Goal: Transaction & Acquisition: Purchase product/service

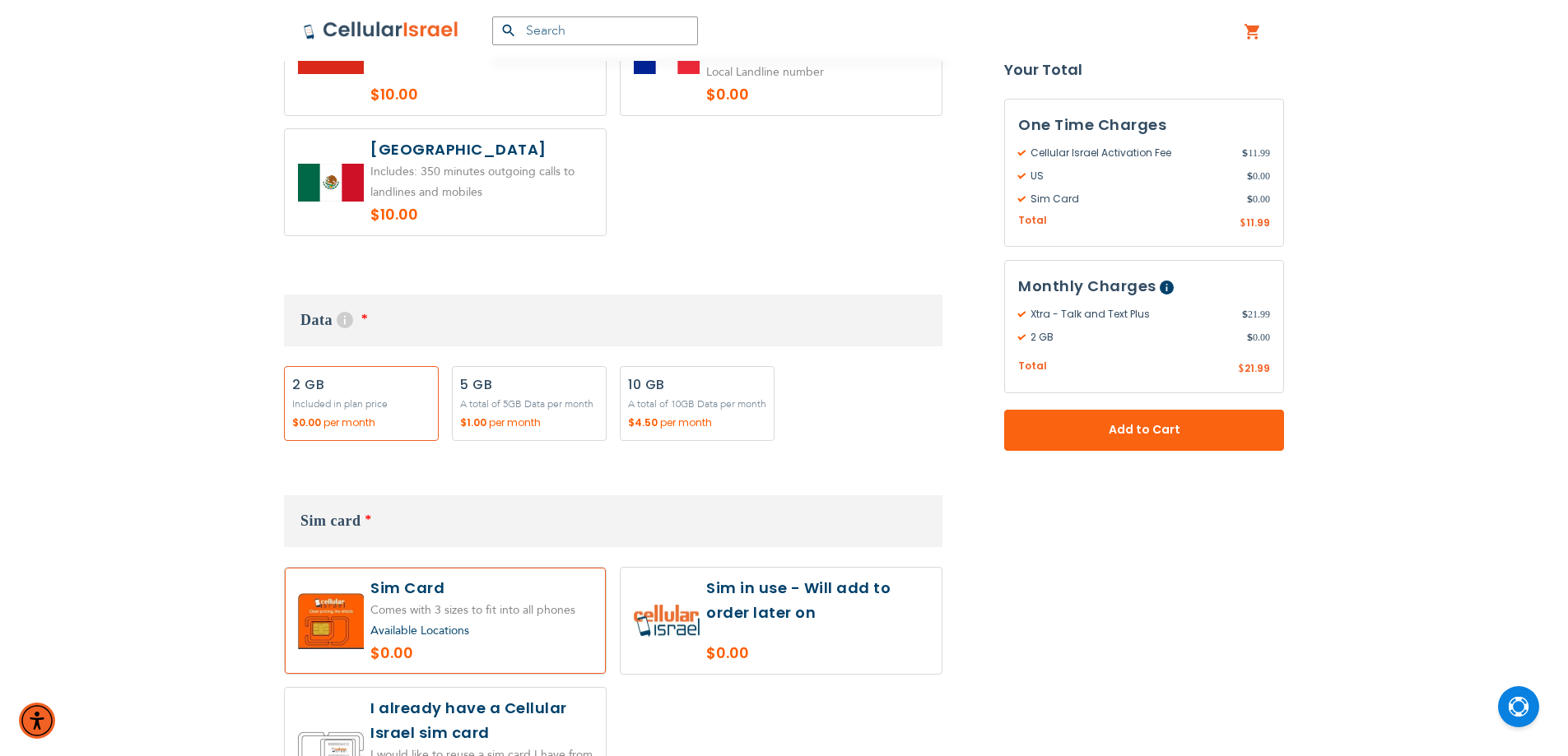
scroll to position [1372, 0]
click at [524, 414] on label "Add" at bounding box center [529, 401] width 155 height 75
radio input "true"
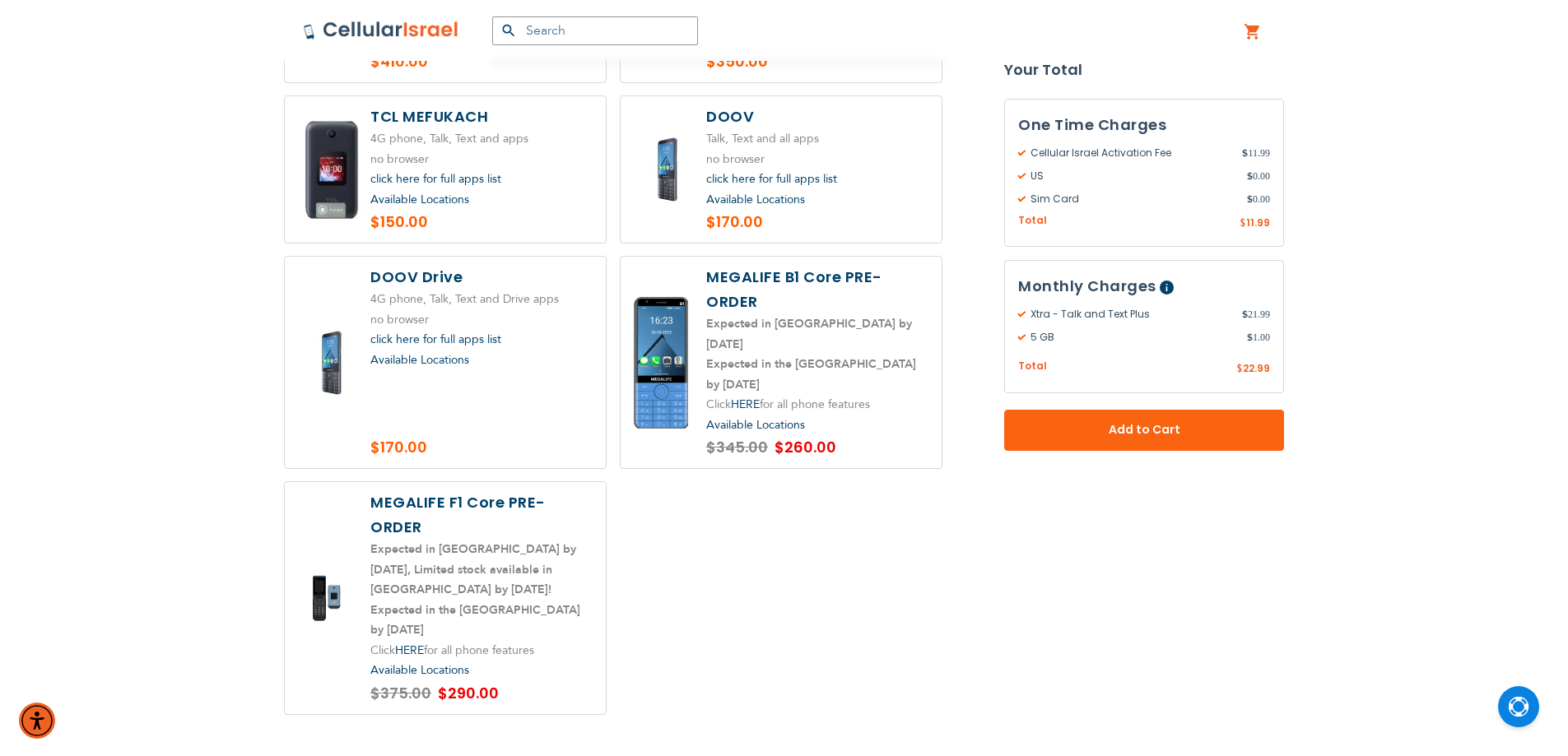
scroll to position [2606, 0]
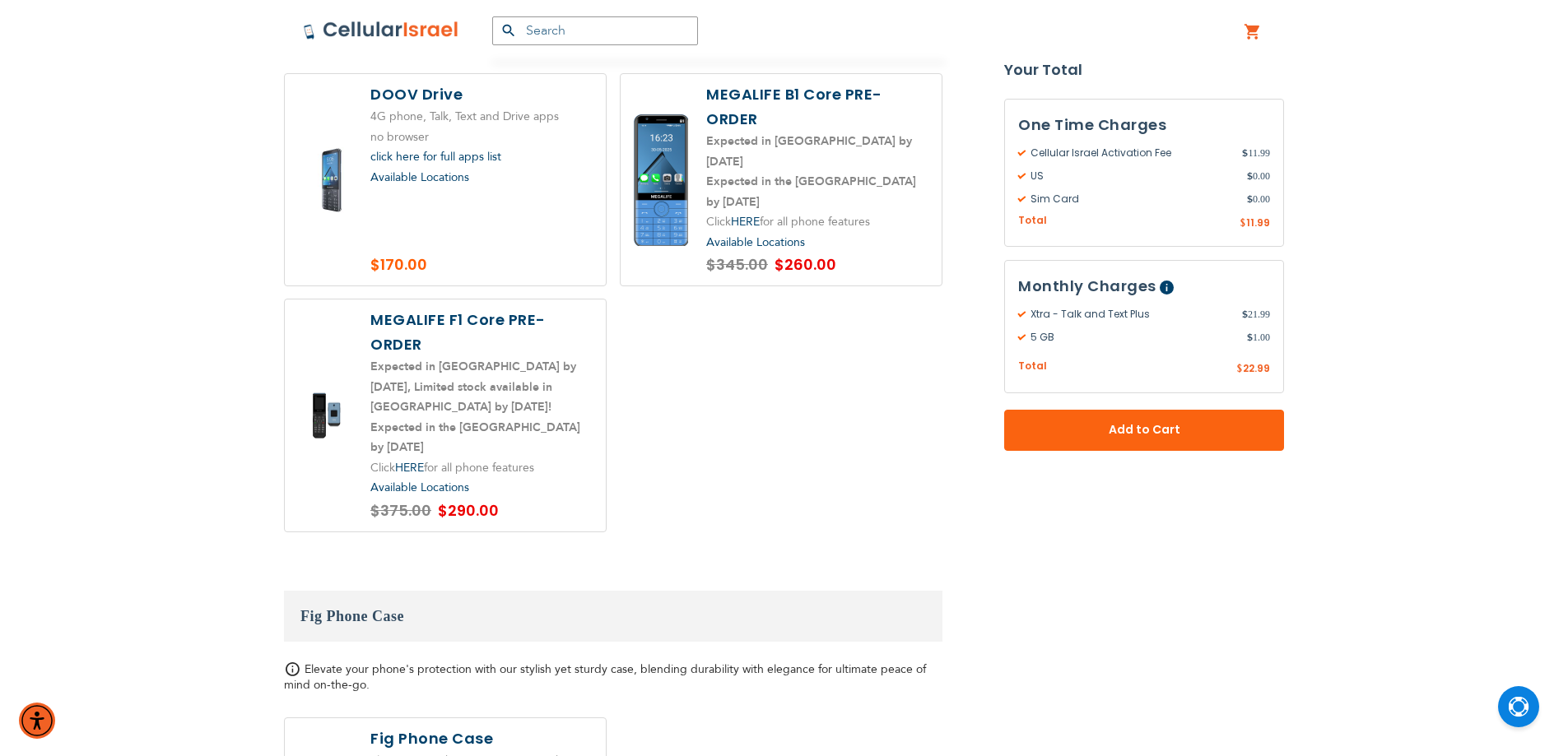
click at [541, 379] on label at bounding box center [445, 416] width 321 height 232
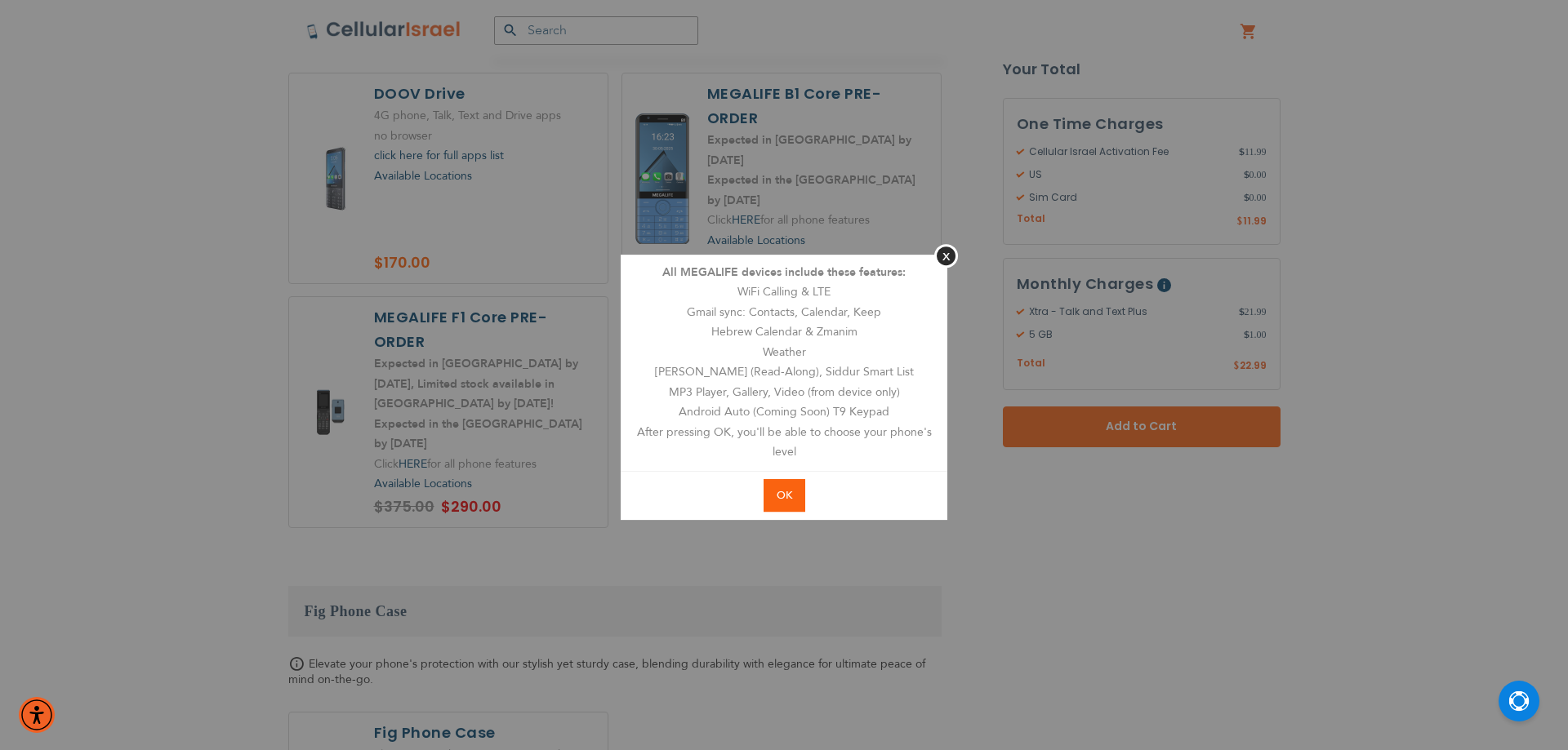
click at [768, 502] on button "OK" at bounding box center [785, 496] width 42 height 34
radio input "true"
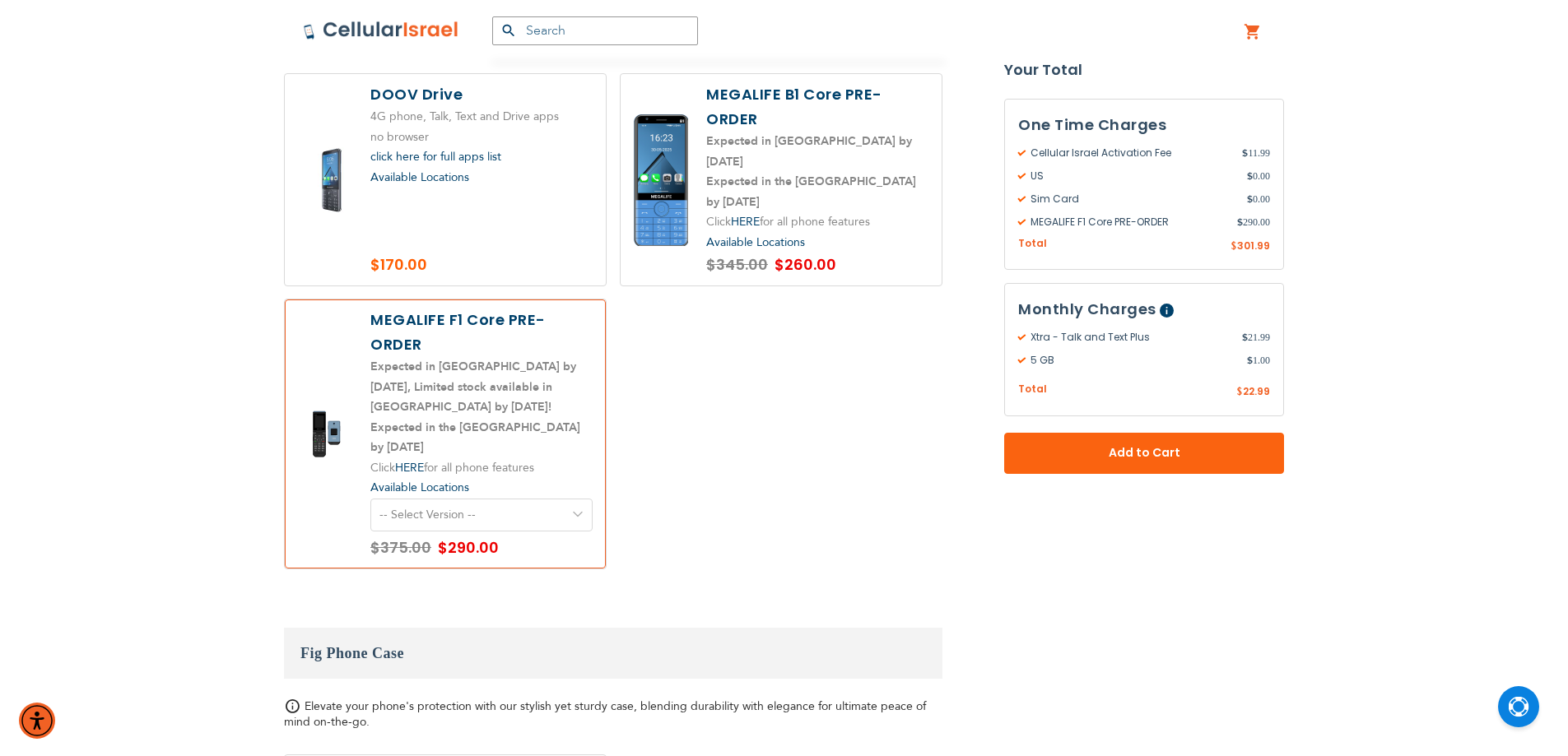
click at [490, 499] on select "-- Select Version -- Version 1. Talk - Voice only, no texting Version 2. Text -…" at bounding box center [481, 515] width 222 height 33
select select "5641"
click at [371, 499] on select "-- Select Version -- Version 1. Talk - Voice only, no texting Version 2. Text -…" at bounding box center [481, 515] width 222 height 33
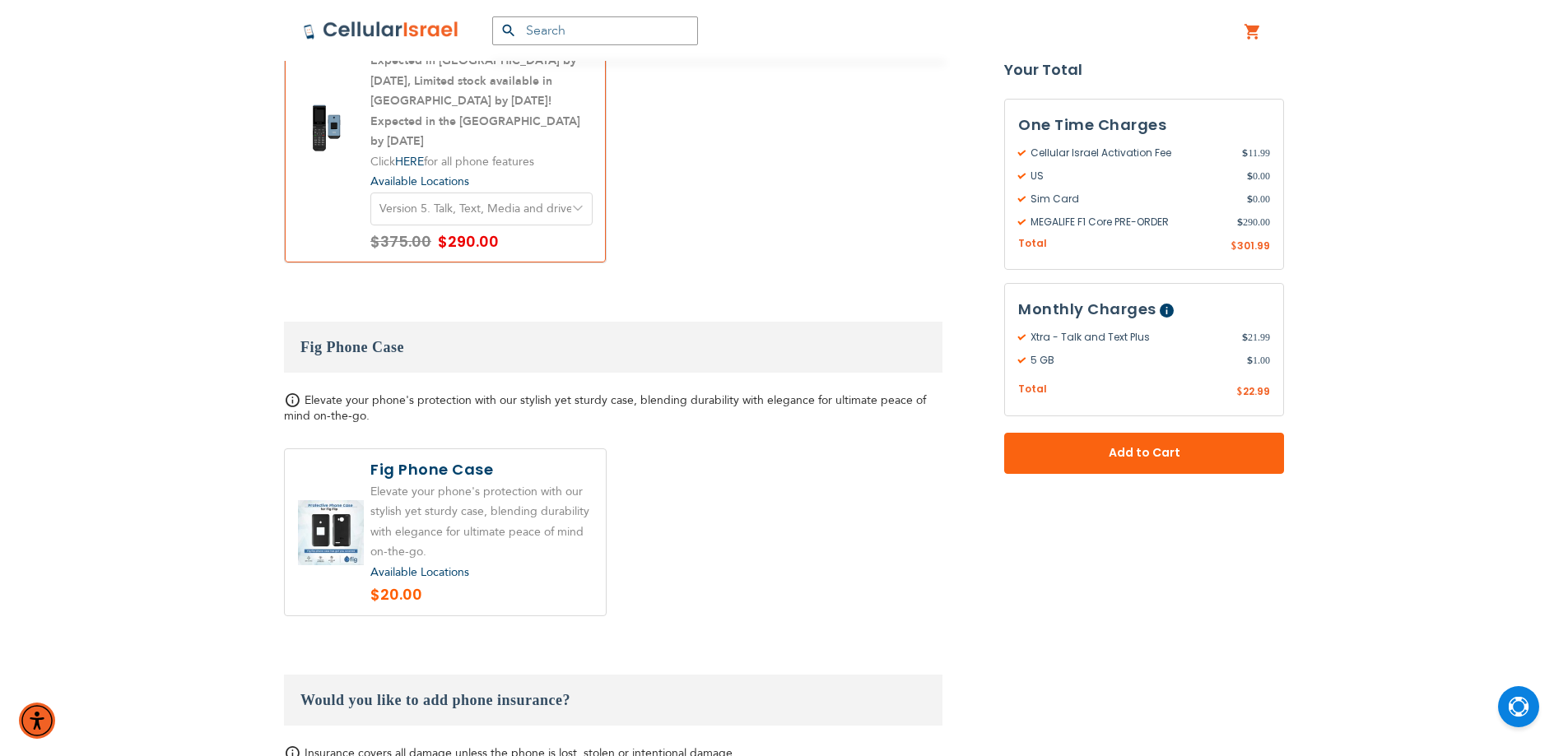
scroll to position [2639, 0]
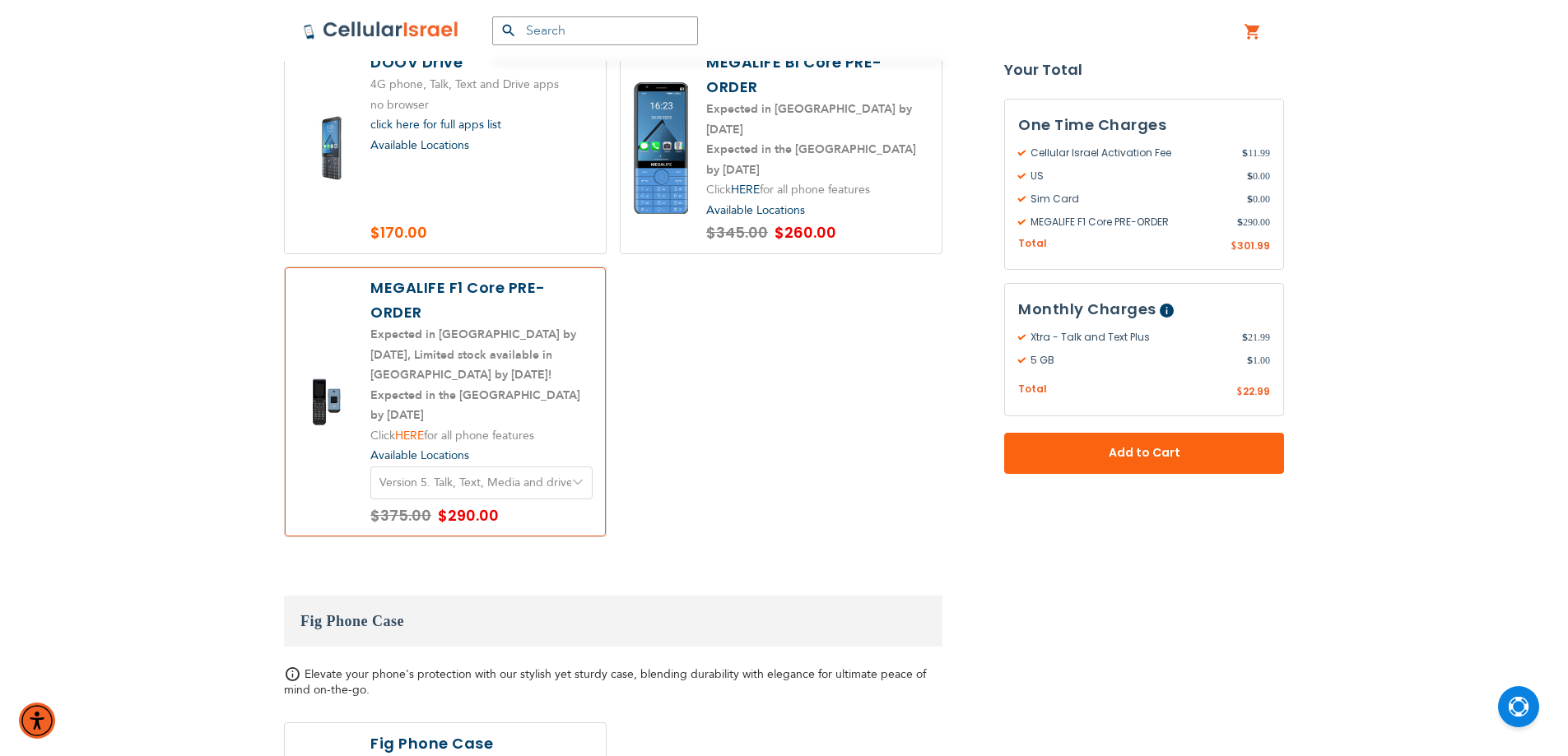
click at [415, 428] on link "HERE" at bounding box center [409, 435] width 29 height 16
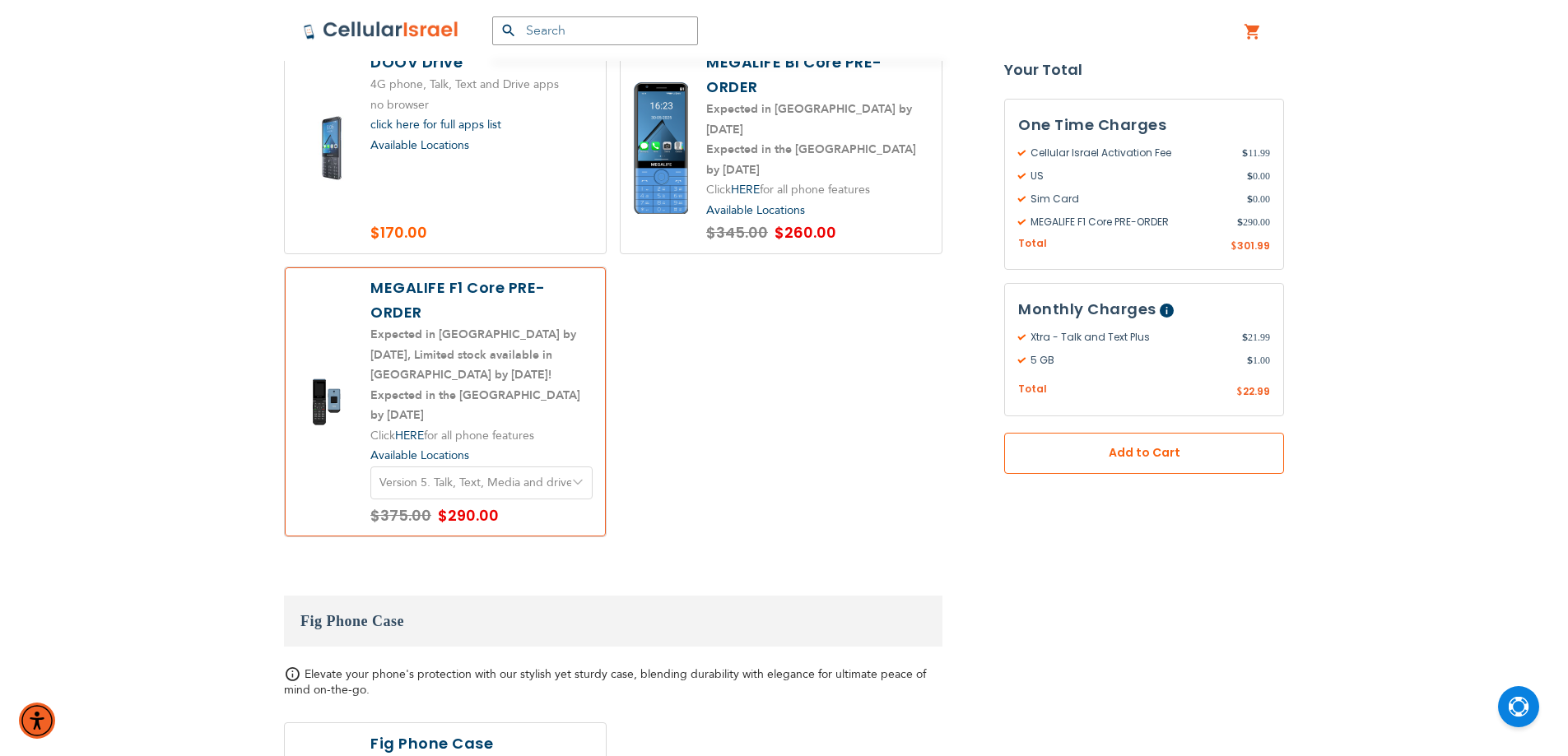
click at [1199, 456] on span "Add to Cart" at bounding box center [1144, 454] width 171 height 18
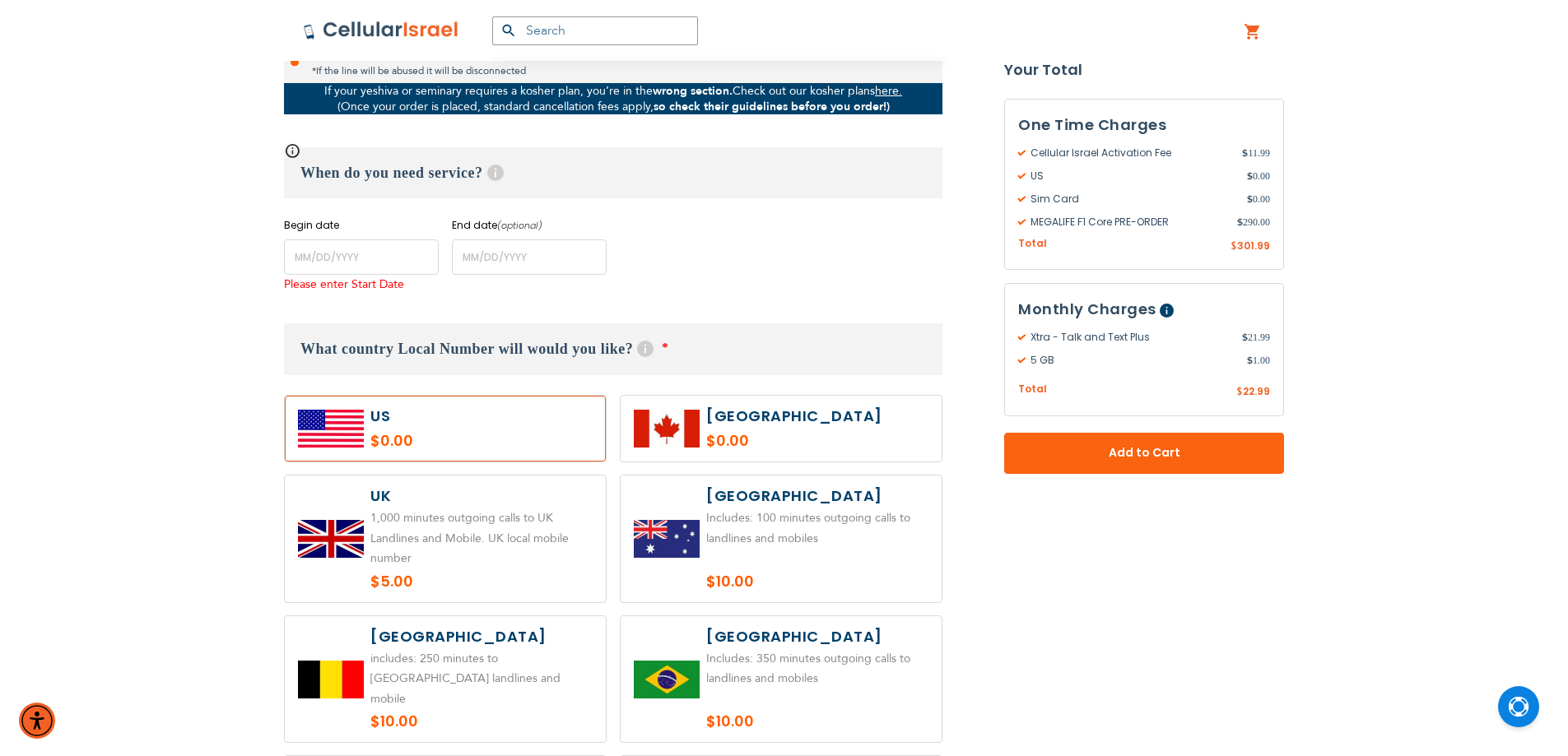
scroll to position [512, 0]
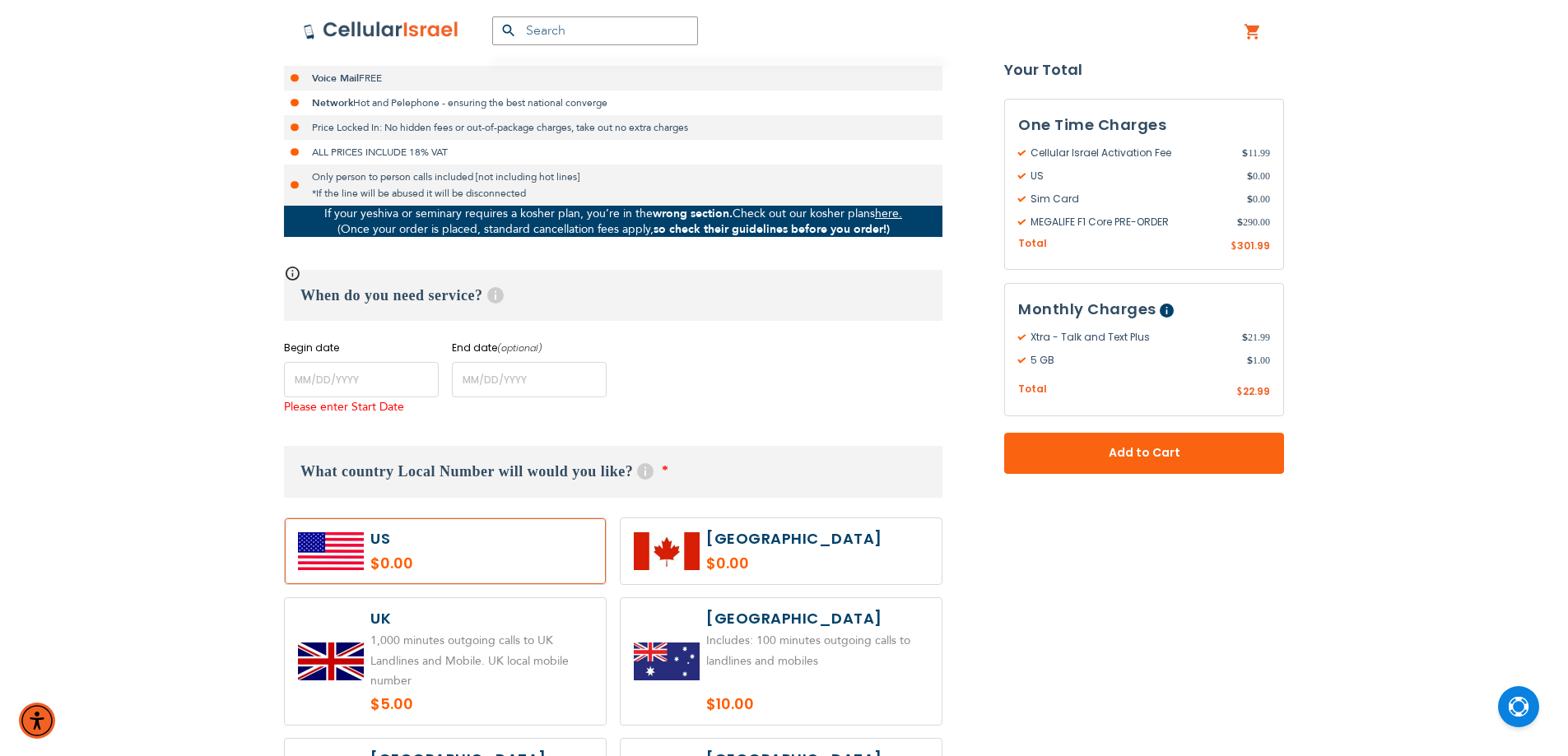
click at [306, 401] on div "Please enter Start Date" at bounding box center [361, 408] width 155 height 20
click at [311, 388] on input "name" at bounding box center [361, 380] width 155 height 35
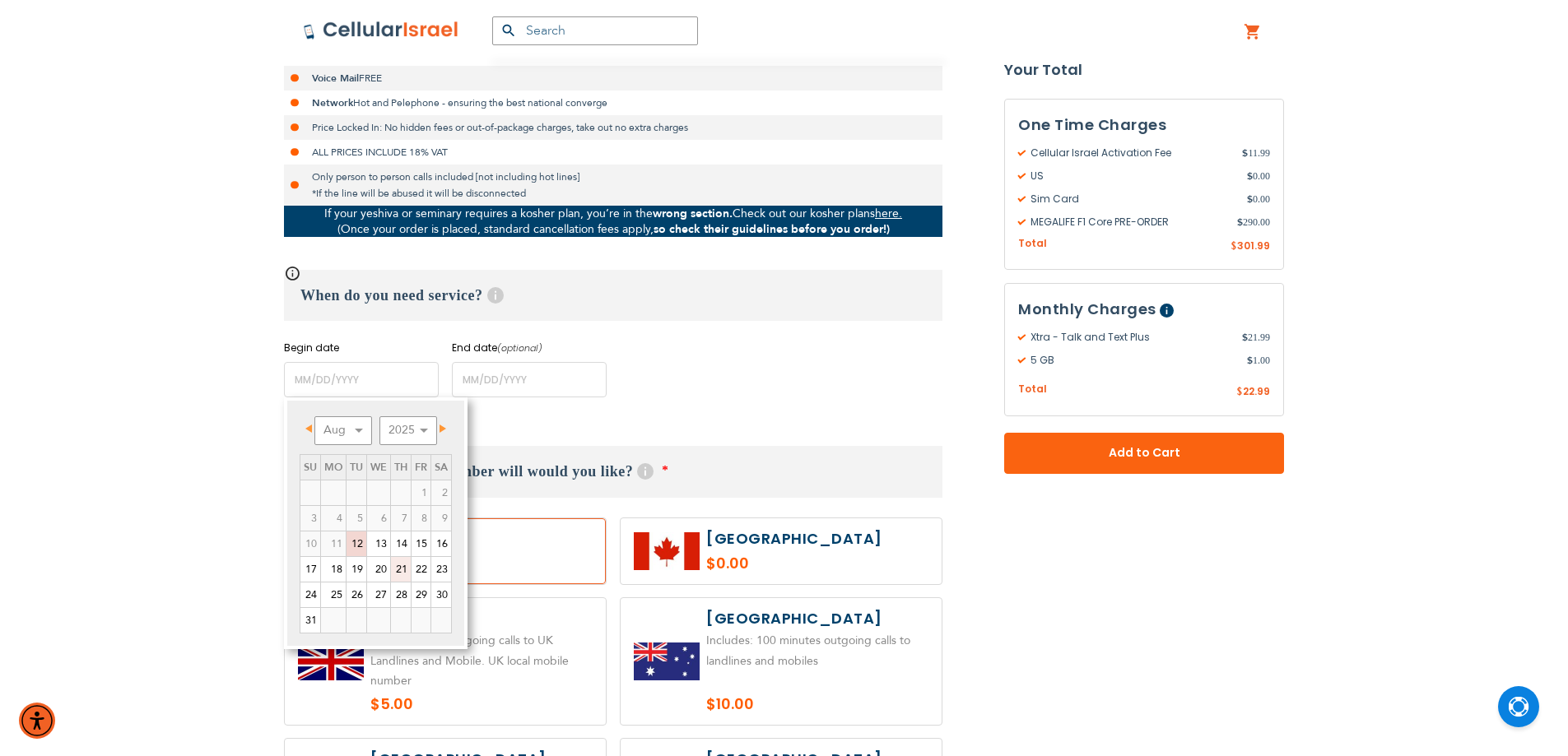
click at [400, 576] on link "21" at bounding box center [400, 569] width 19 height 25
type input "[DATE]"
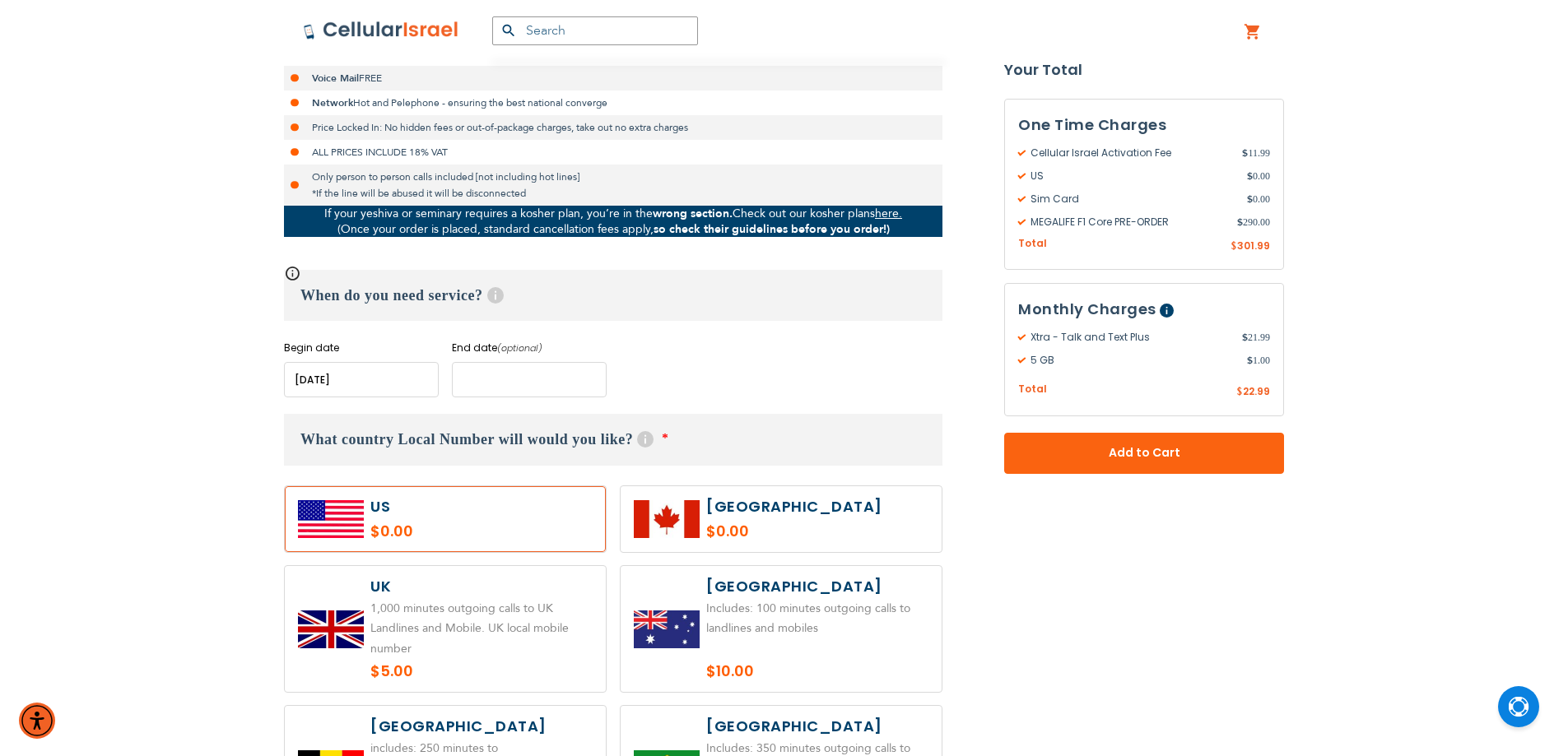
click at [572, 396] on input "name" at bounding box center [529, 380] width 155 height 35
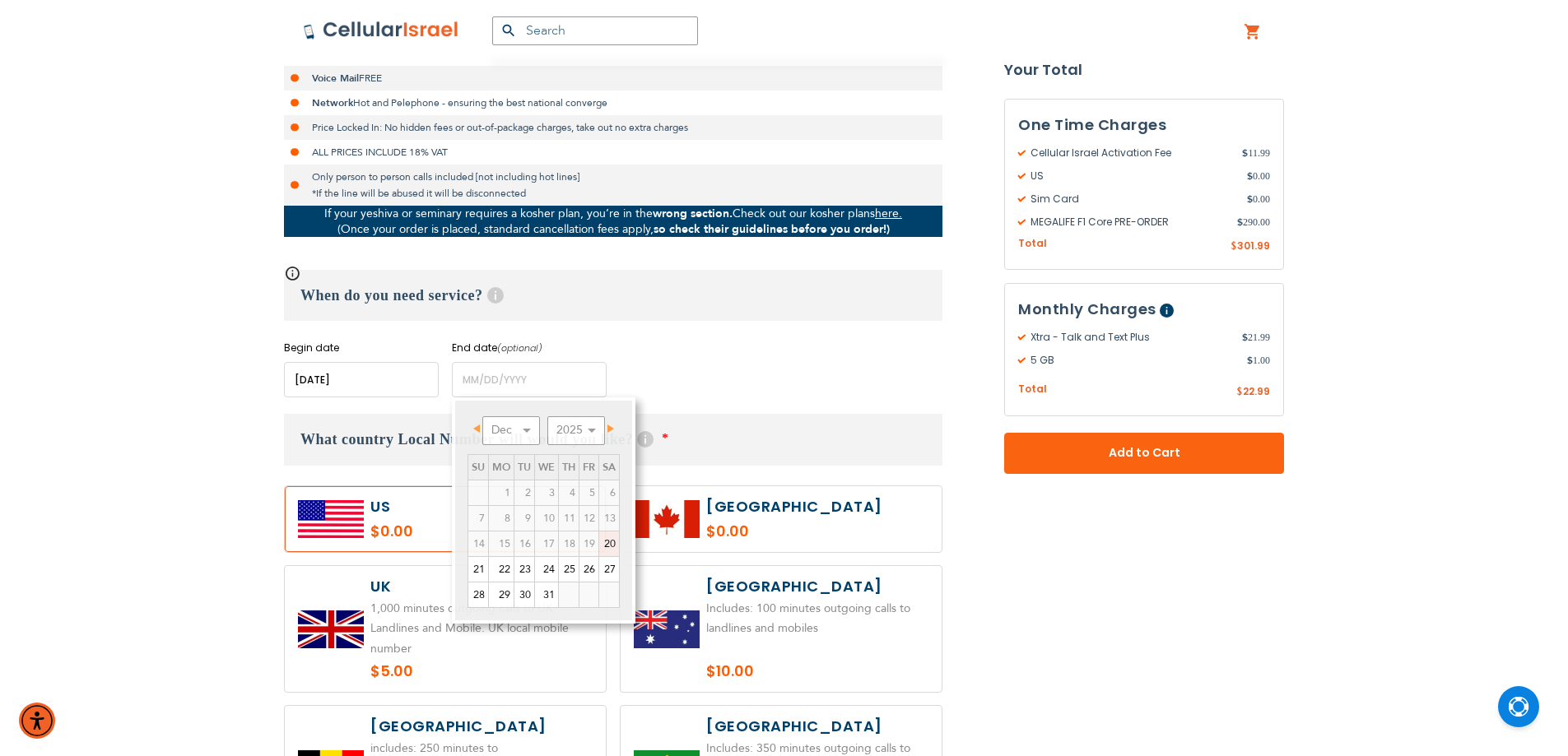
click at [694, 393] on div "Begin date Please enter Start Date End date (optional) Please enter End Date Lo…" at bounding box center [613, 370] width 658 height 57
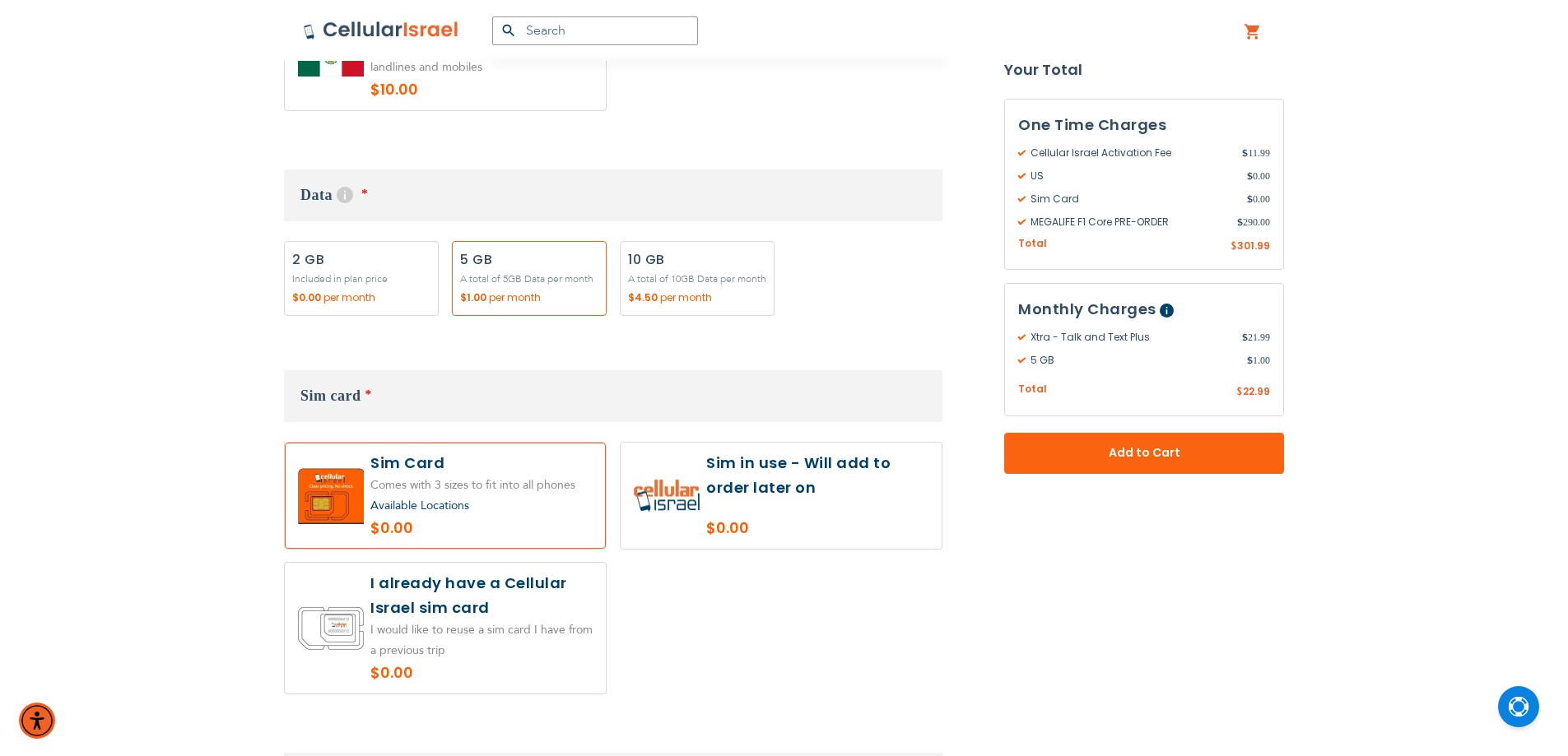
scroll to position [1609, 0]
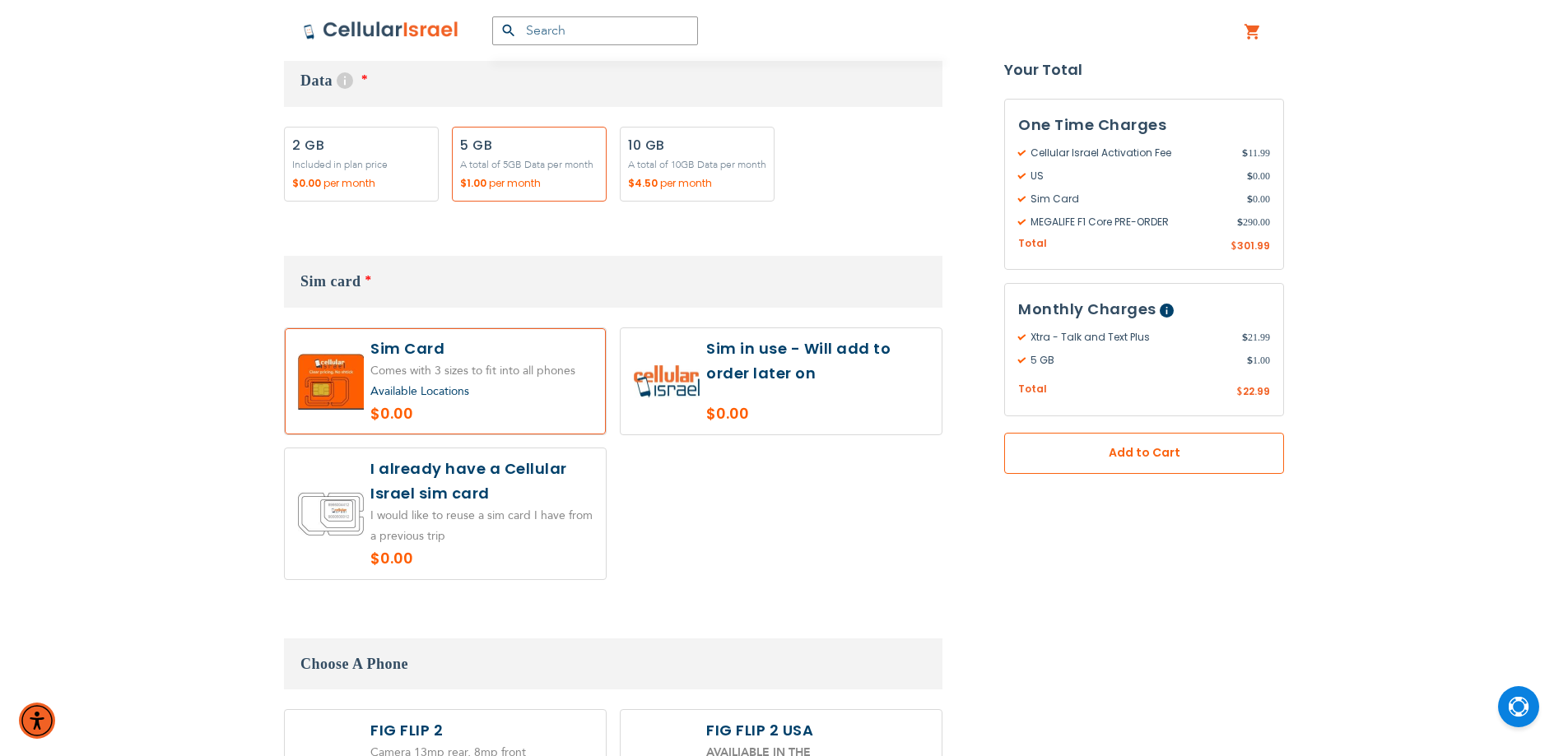
click at [1149, 455] on span "Add to Cart" at bounding box center [1144, 454] width 171 height 18
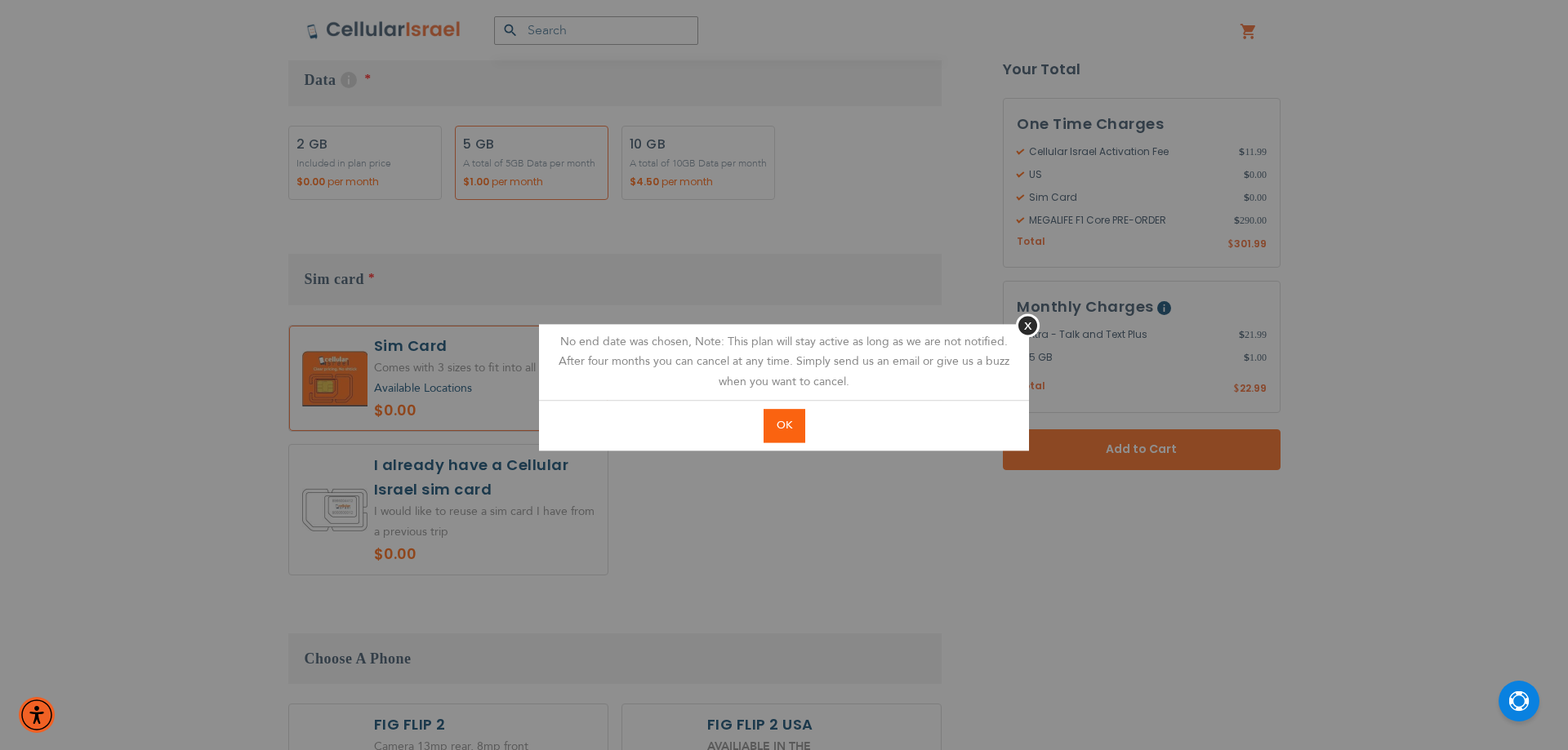
click at [792, 434] on button "OK" at bounding box center [785, 425] width 42 height 34
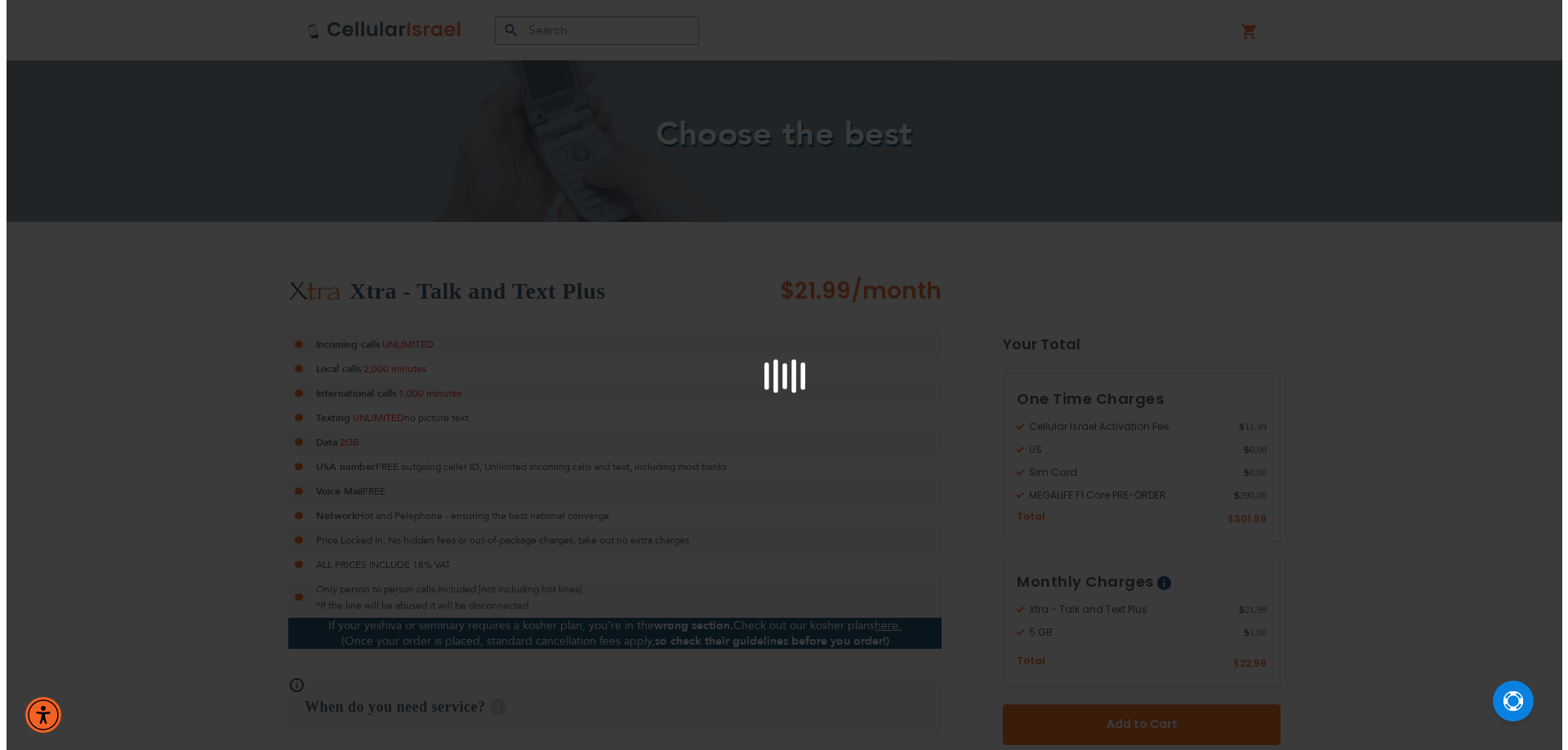
scroll to position [0, 0]
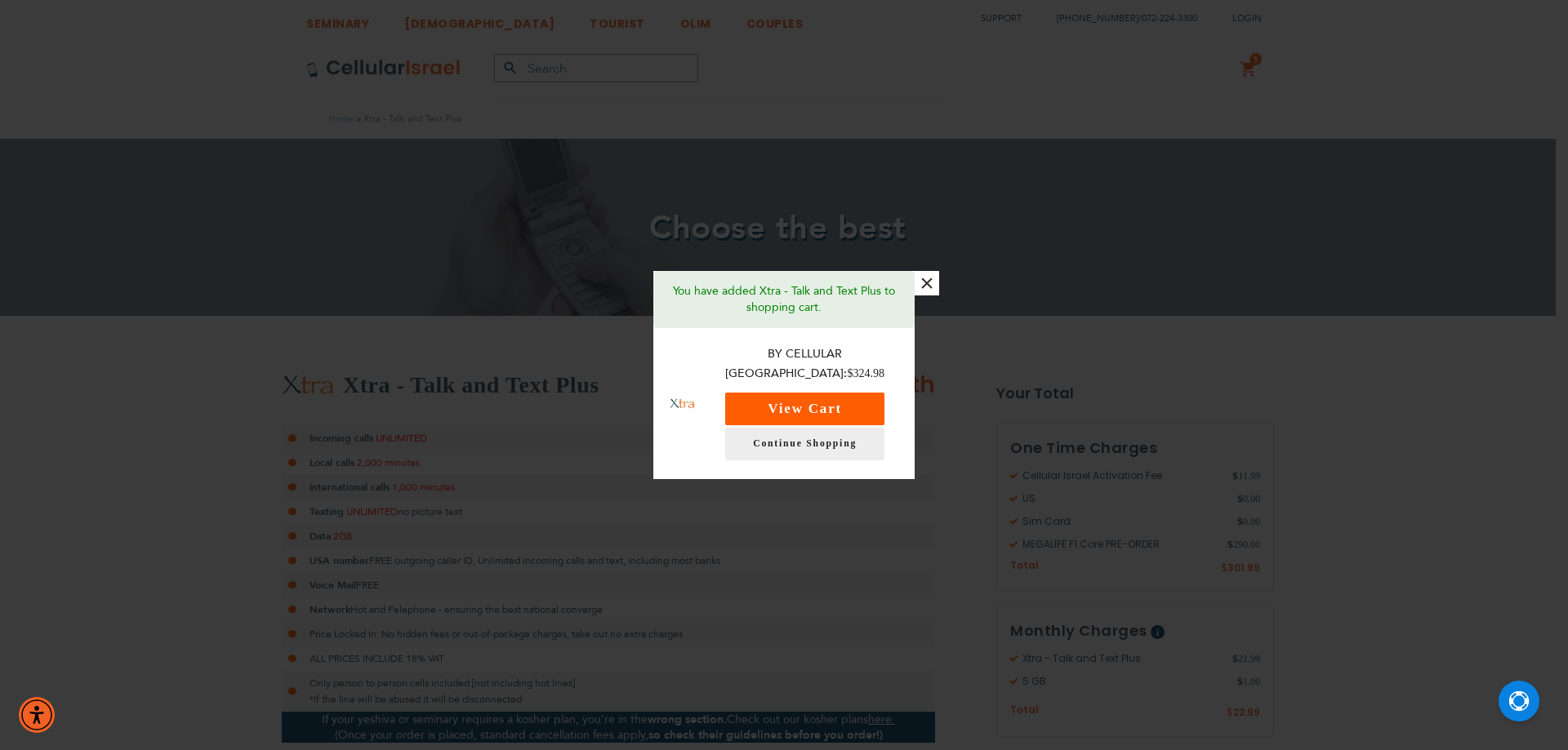
click at [821, 392] on button "View Cart" at bounding box center [805, 409] width 159 height 33
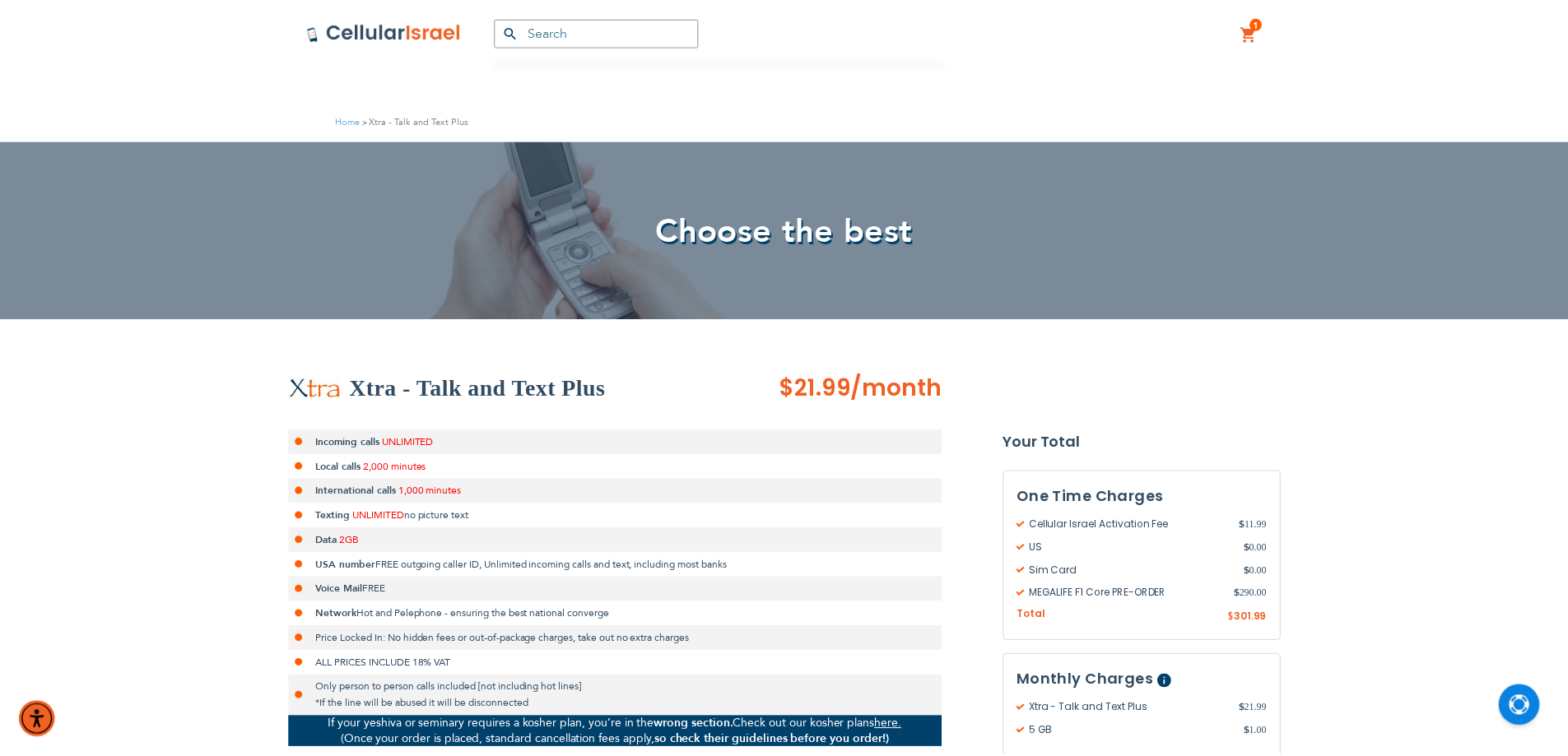
scroll to position [402, 0]
